Goal: Task Accomplishment & Management: Use online tool/utility

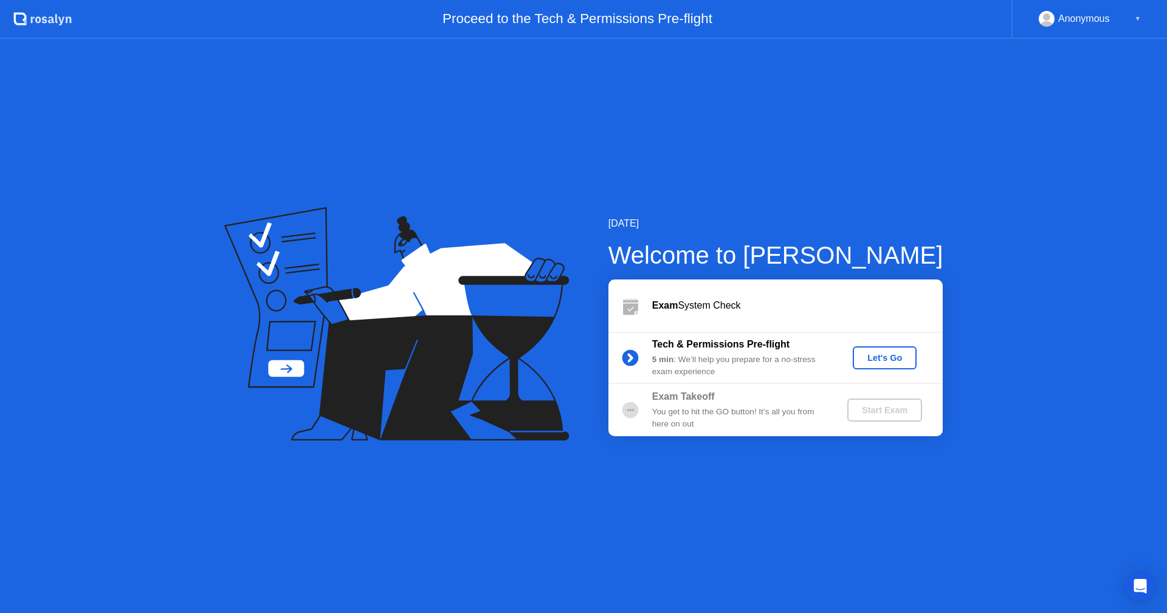
click at [248, 392] on icon at bounding box center [396, 324] width 345 height 234
click at [891, 362] on div "Let's Go" at bounding box center [884, 358] width 54 height 10
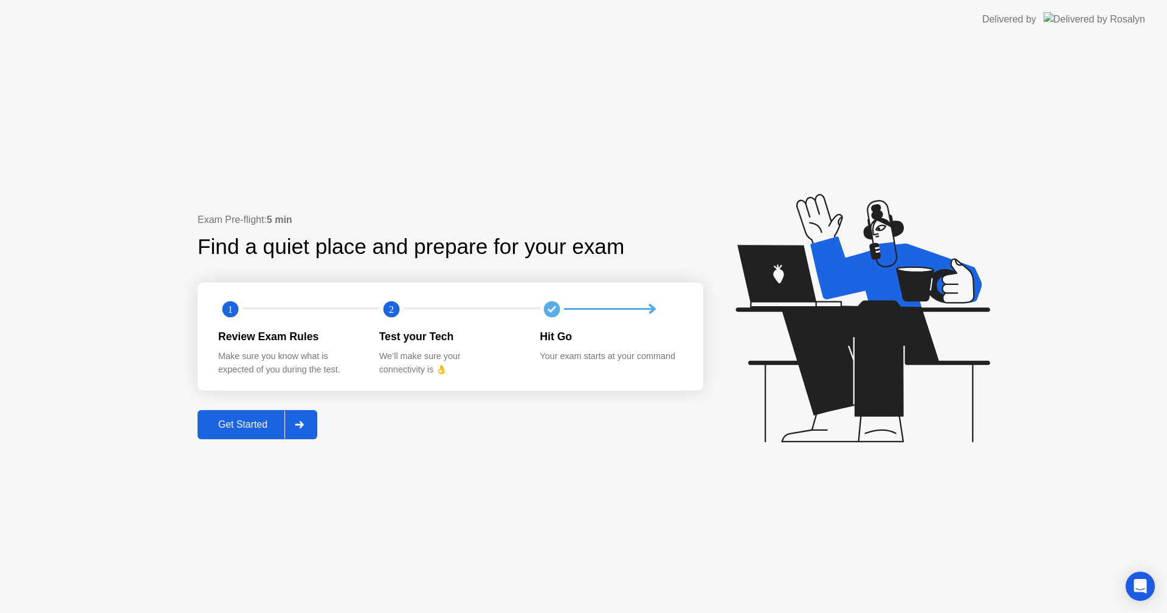
click at [300, 423] on icon at bounding box center [299, 424] width 9 height 7
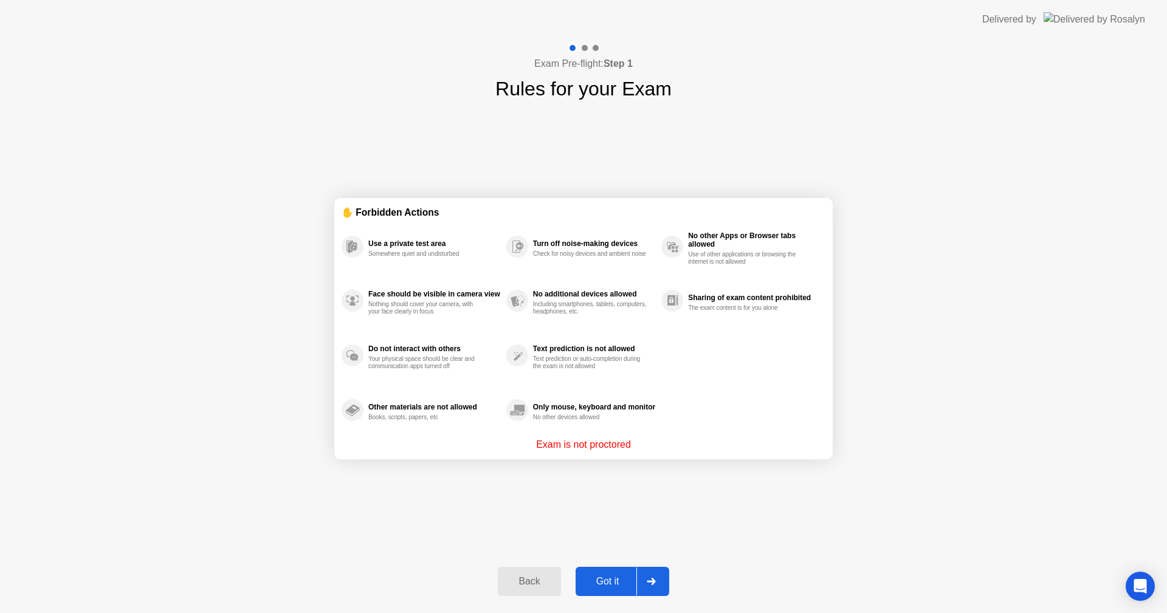
click at [642, 582] on div at bounding box center [650, 581] width 29 height 28
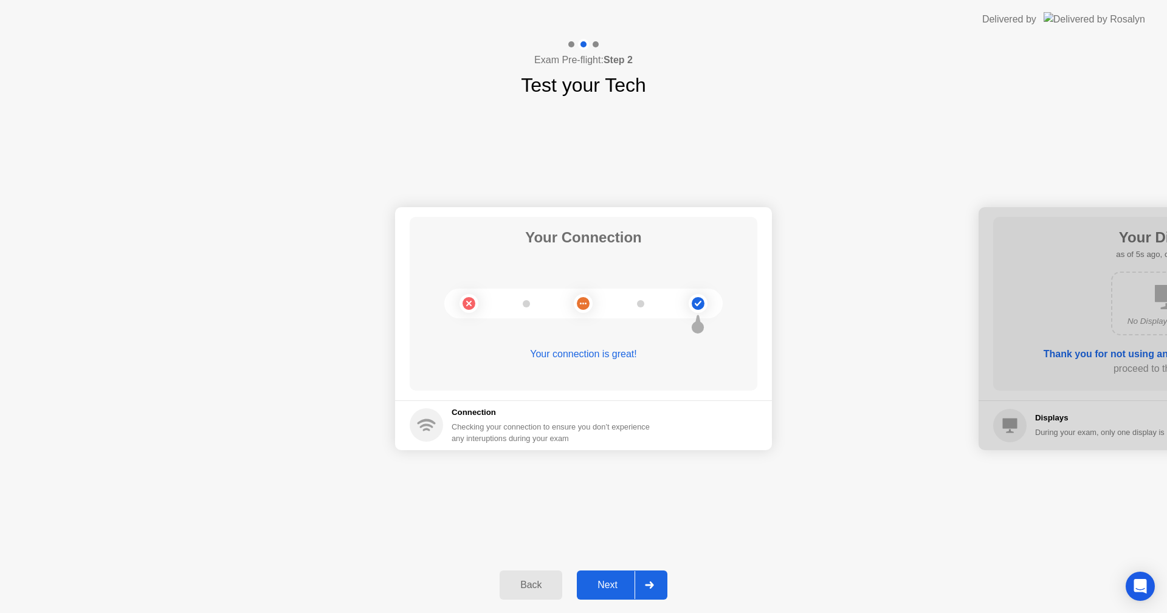
click at [646, 579] on div at bounding box center [648, 585] width 29 height 28
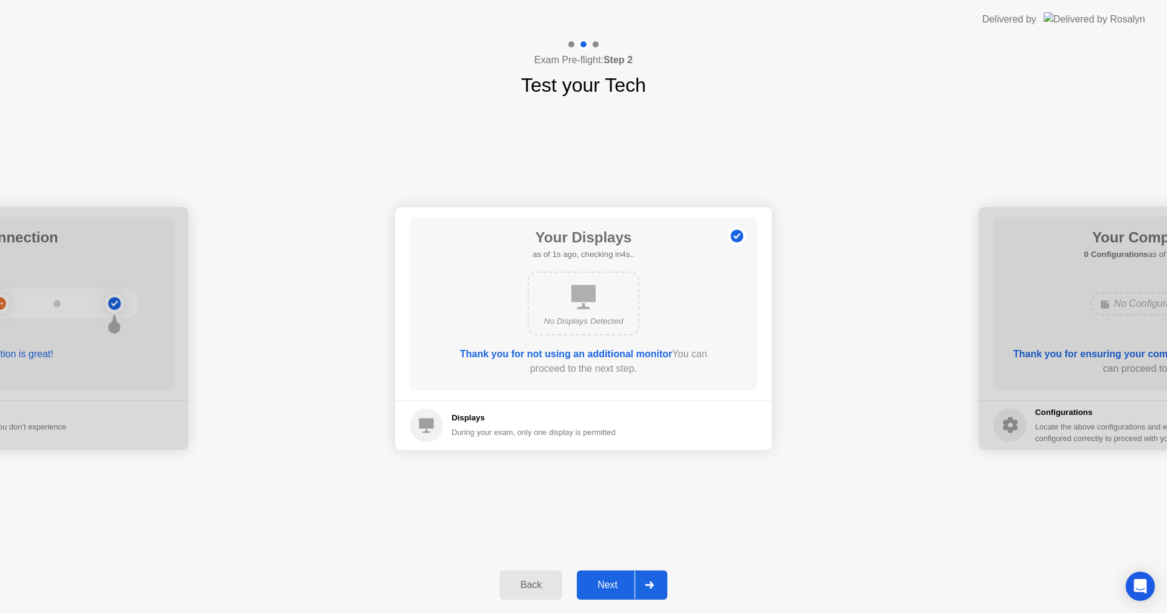
click at [651, 583] on icon at bounding box center [649, 584] width 9 height 7
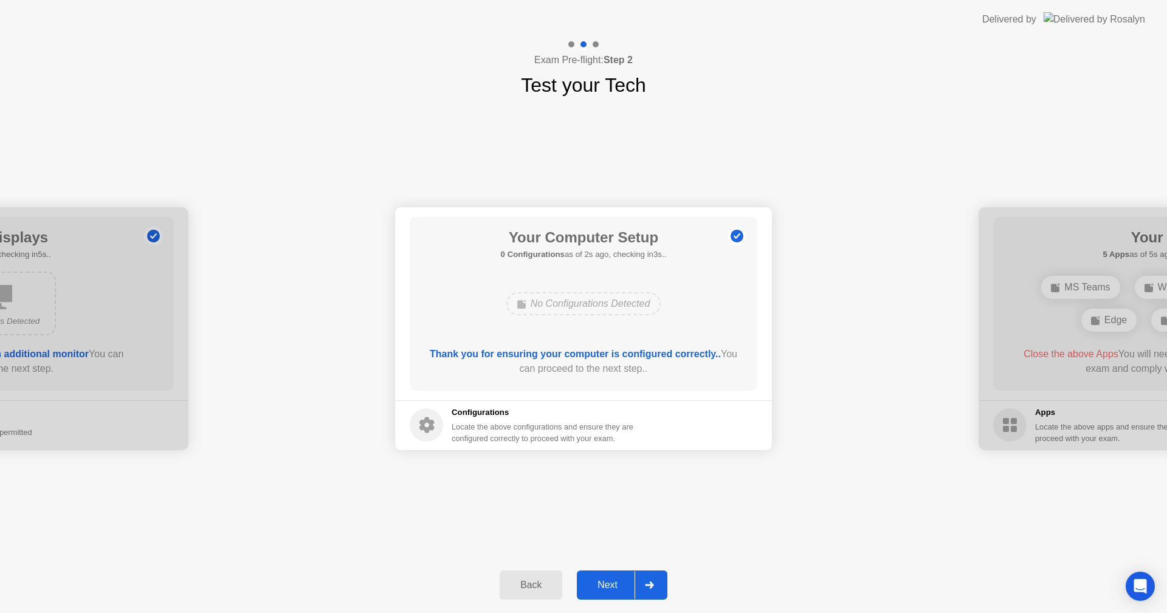
click at [657, 584] on div at bounding box center [648, 585] width 29 height 28
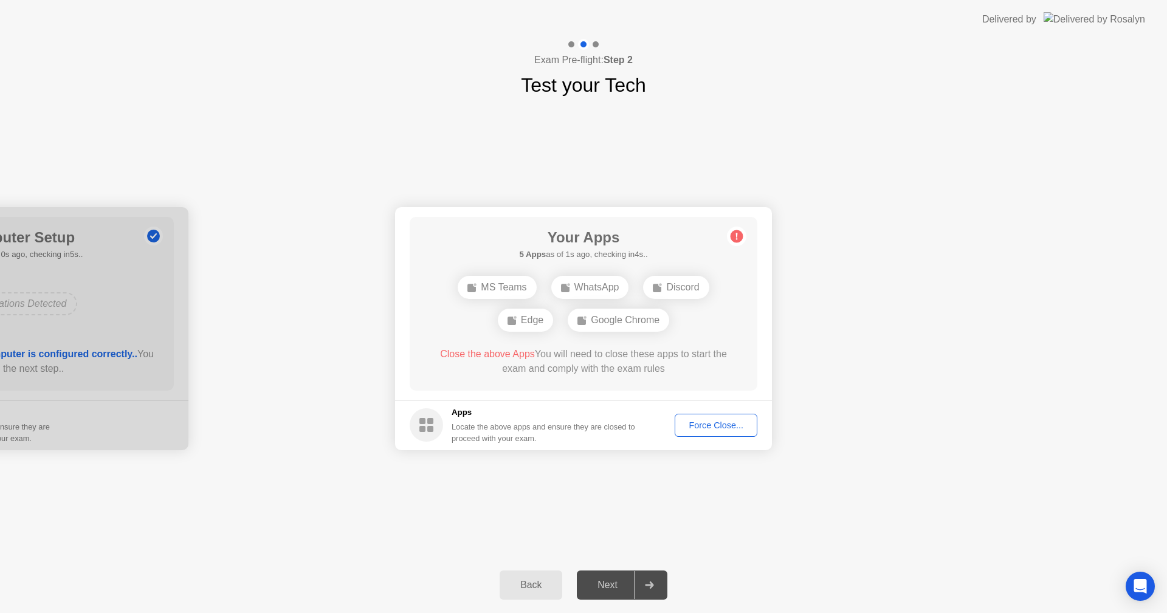
click at [309, 473] on div "Your Connection Your connection is great! Connection Checking your connection t…" at bounding box center [583, 328] width 1167 height 457
drag, startPoint x: 718, startPoint y: 429, endPoint x: 676, endPoint y: 475, distance: 62.4
click at [676, 475] on div "Your Connection Your connection is great! Connection Checking your connection t…" at bounding box center [583, 328] width 1167 height 457
click at [711, 421] on div "Force Close..." at bounding box center [716, 425] width 74 height 10
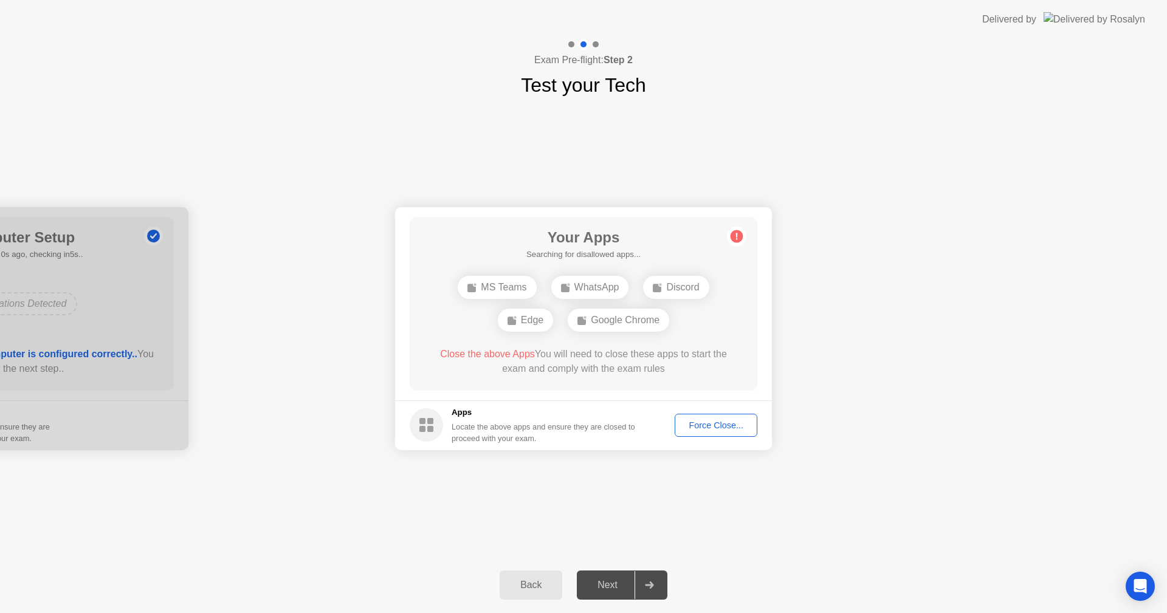
click at [699, 425] on div "Force Close..." at bounding box center [716, 425] width 74 height 10
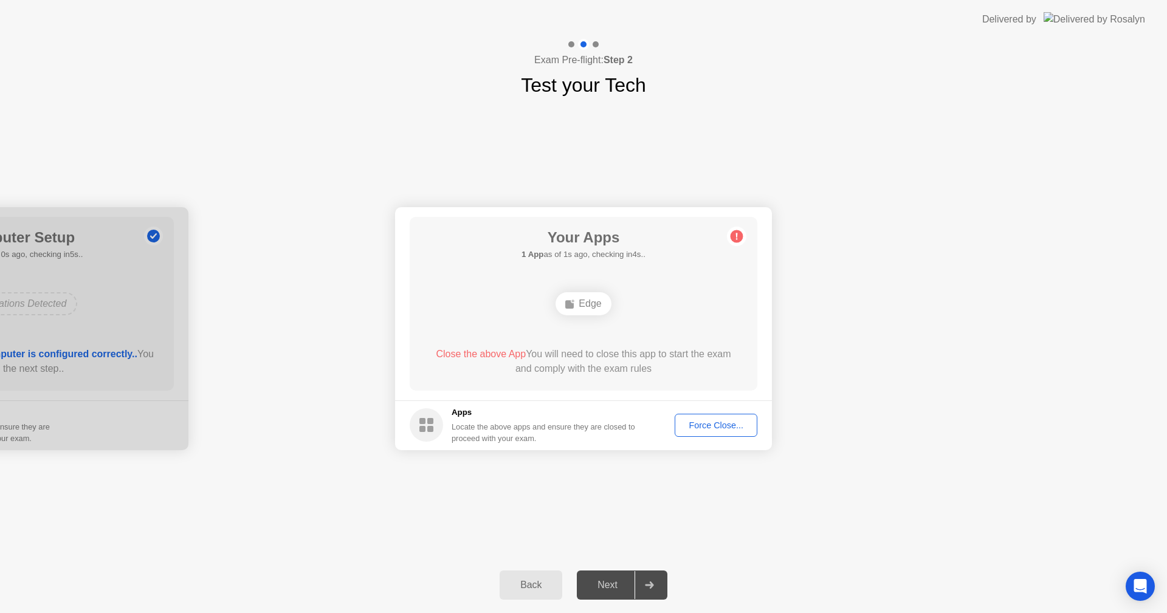
click at [587, 307] on div "Edge" at bounding box center [582, 303] width 55 height 23
click at [700, 423] on div "Force Close..." at bounding box center [716, 425] width 74 height 10
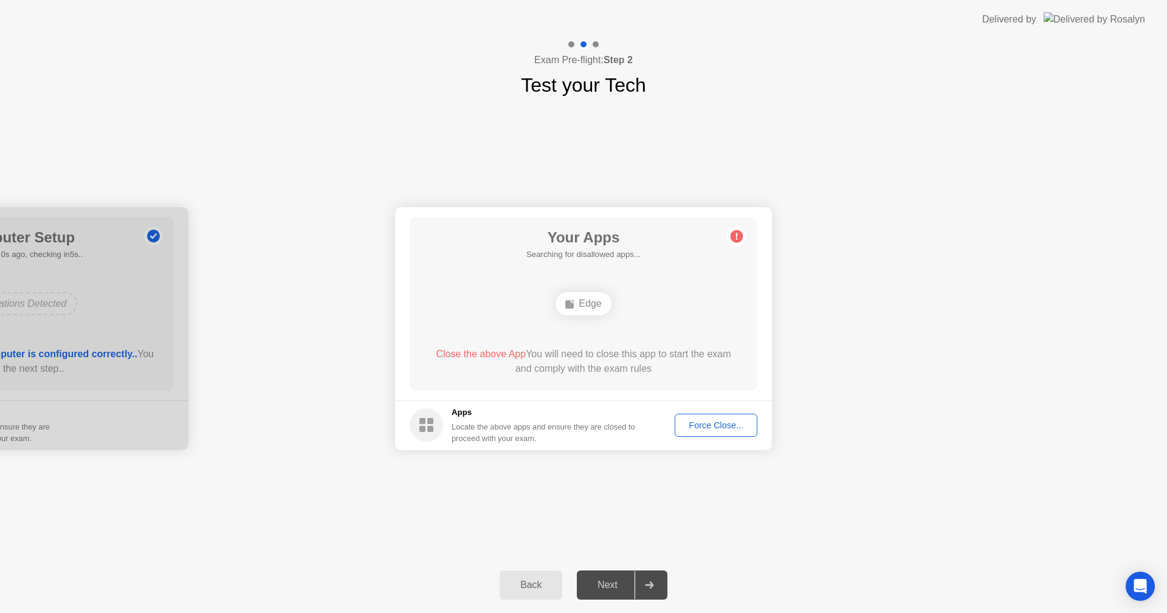
click at [713, 425] on div "Force Close..." at bounding box center [716, 425] width 74 height 10
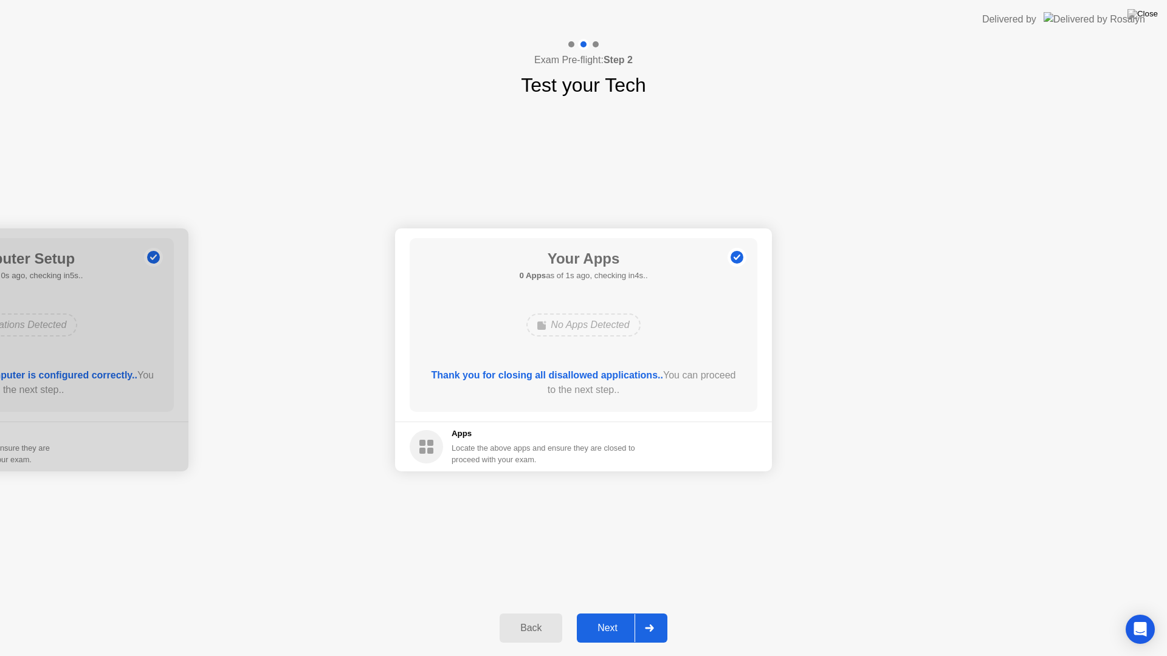
drag, startPoint x: 641, startPoint y: 392, endPoint x: 679, endPoint y: 381, distance: 39.8
click at [679, 381] on div "Thank you for closing all disallowed applications.. You can proceed to the next…" at bounding box center [583, 382] width 313 height 29
click at [656, 612] on div at bounding box center [648, 628] width 29 height 28
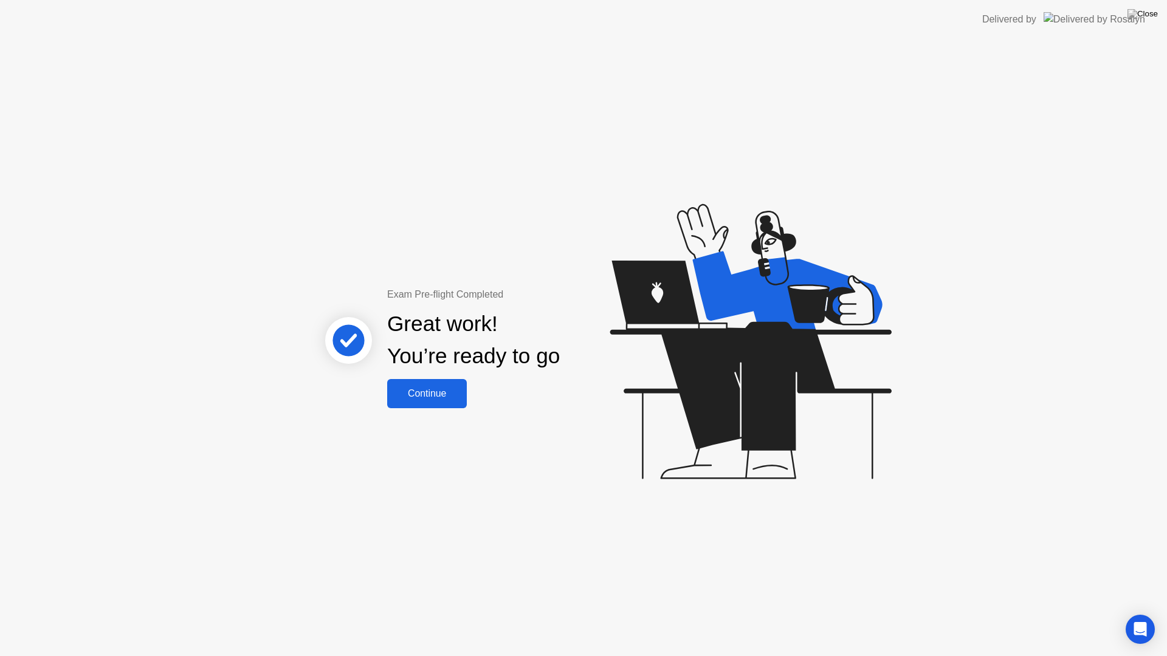
click at [439, 401] on button "Continue" at bounding box center [427, 393] width 80 height 29
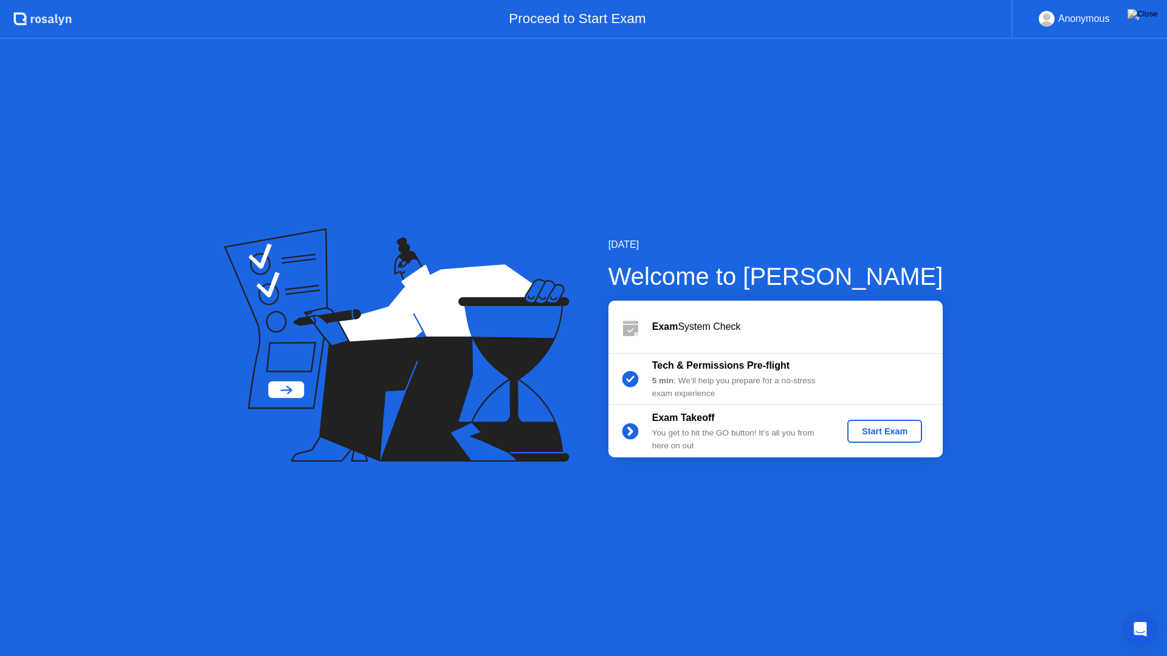
click at [733, 367] on b "Tech & Permissions Pre-flight" at bounding box center [720, 365] width 137 height 10
click at [889, 431] on div "Start Exam" at bounding box center [884, 432] width 65 height 10
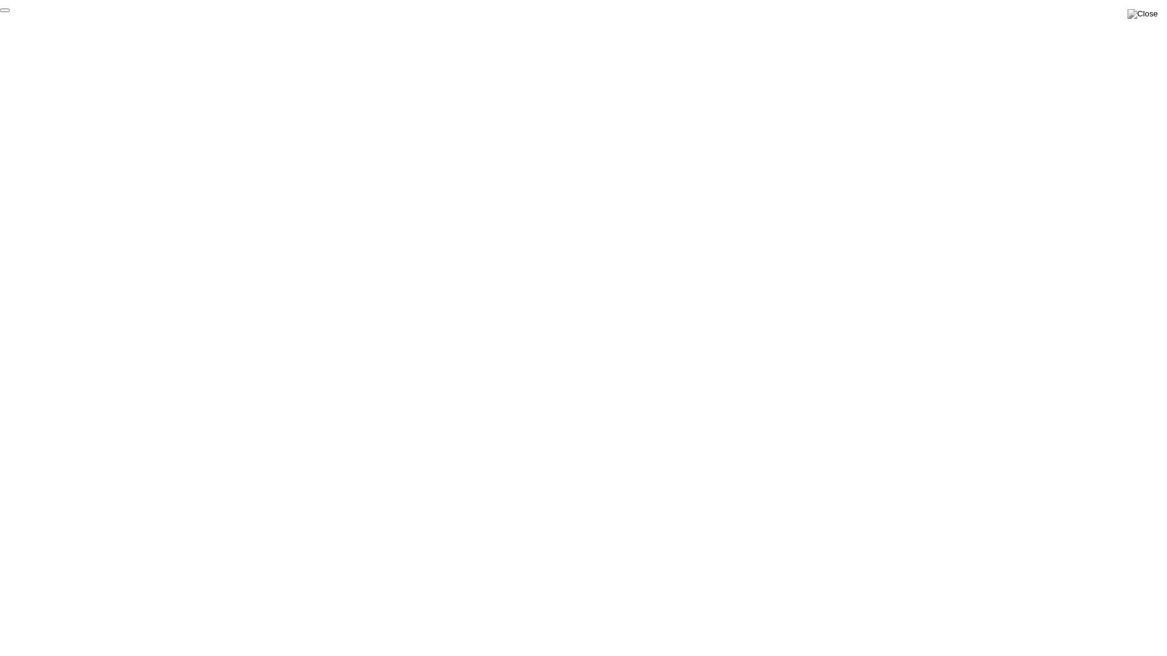
click div "End Proctoring Session"
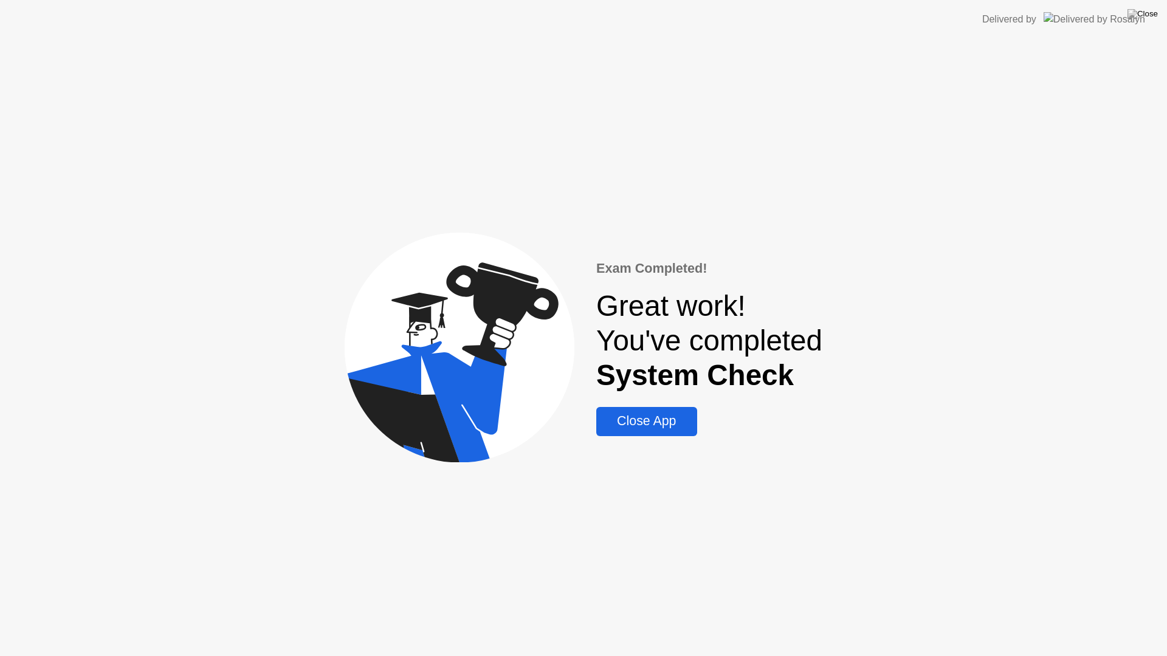
click at [667, 425] on div "Close App" at bounding box center [646, 421] width 93 height 15
